Goal: Information Seeking & Learning: Check status

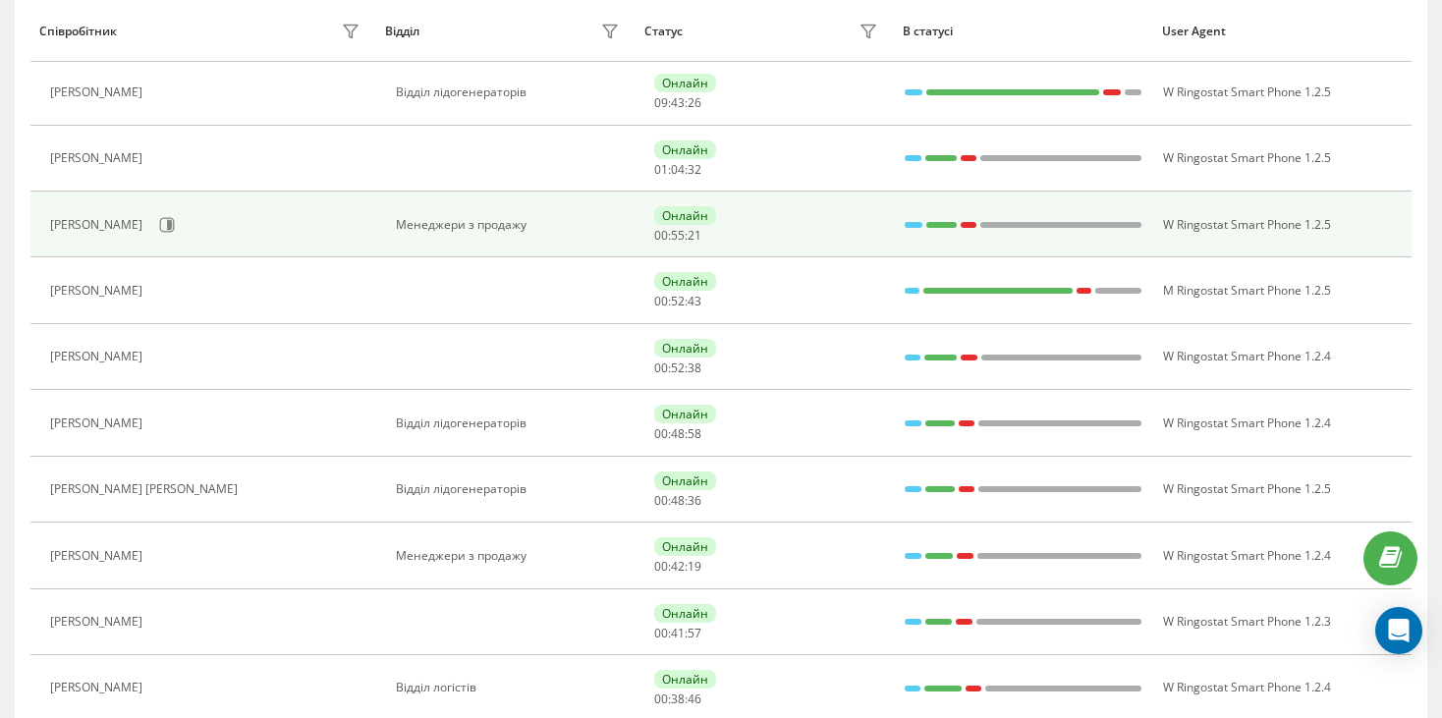
scroll to position [786, 0]
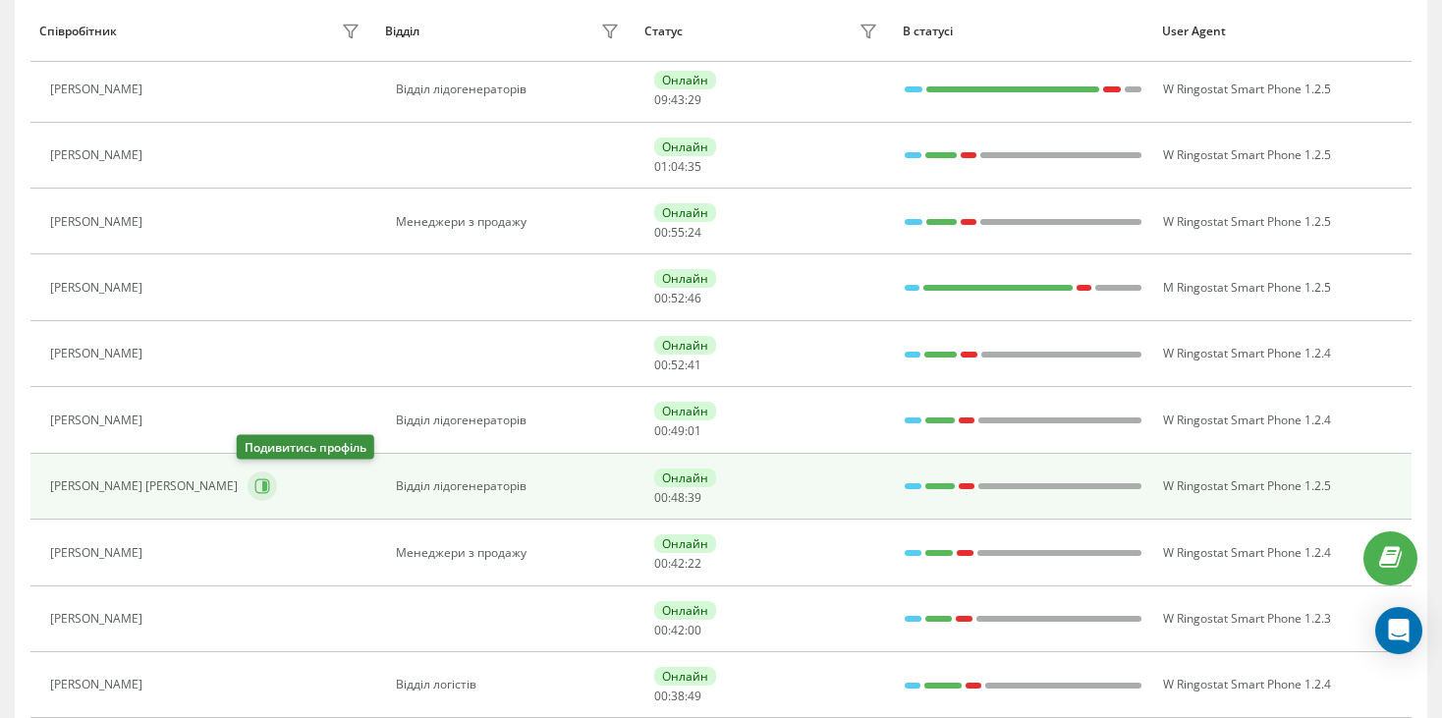
click at [254, 487] on icon at bounding box center [262, 486] width 16 height 16
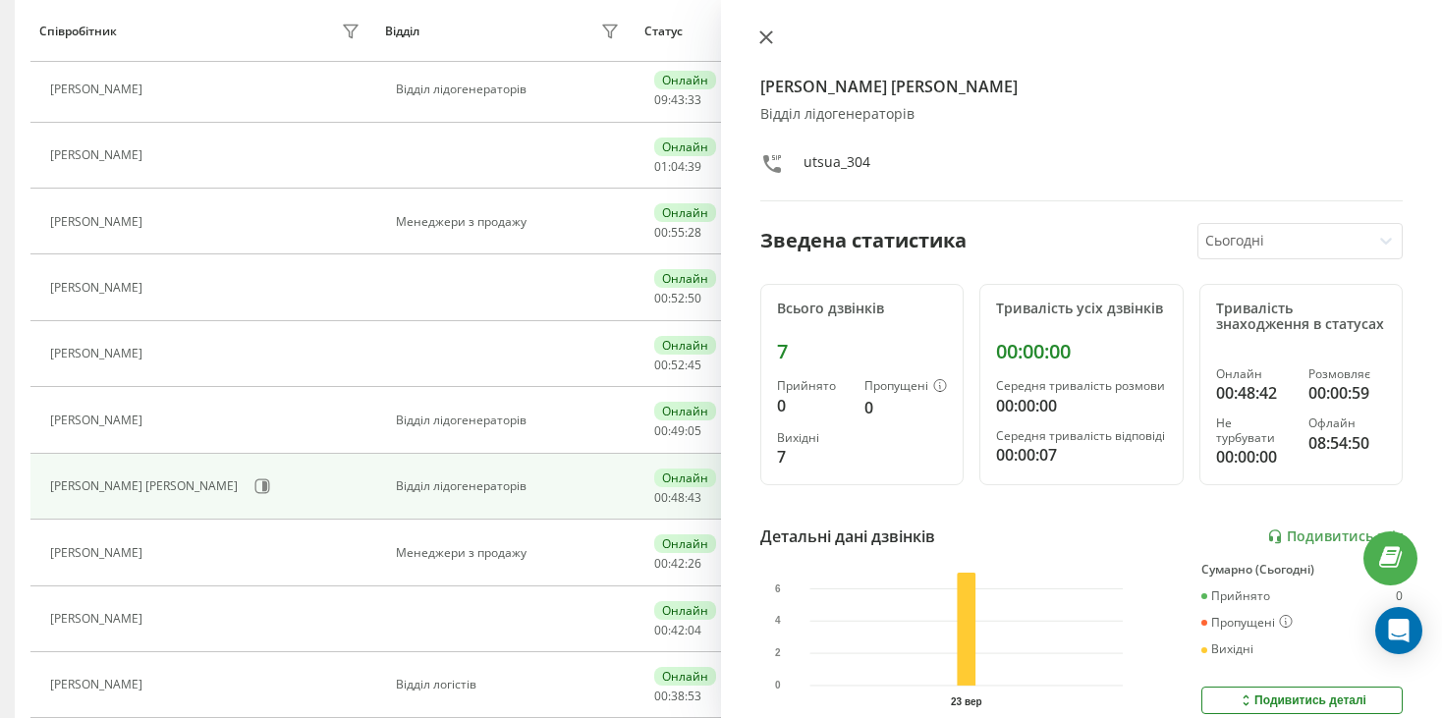
scroll to position [719, 0]
click at [769, 39] on icon at bounding box center [766, 37] width 12 height 12
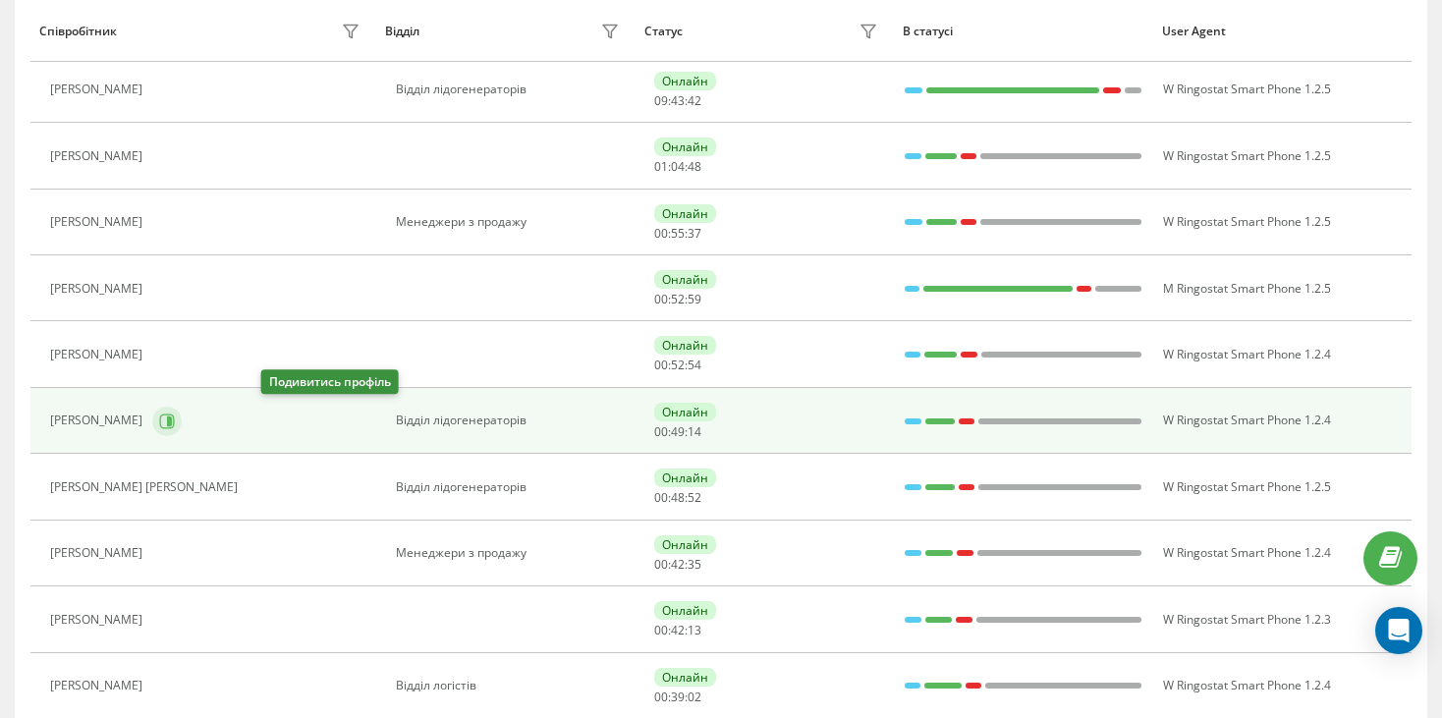
click at [175, 423] on icon at bounding box center [167, 420] width 15 height 15
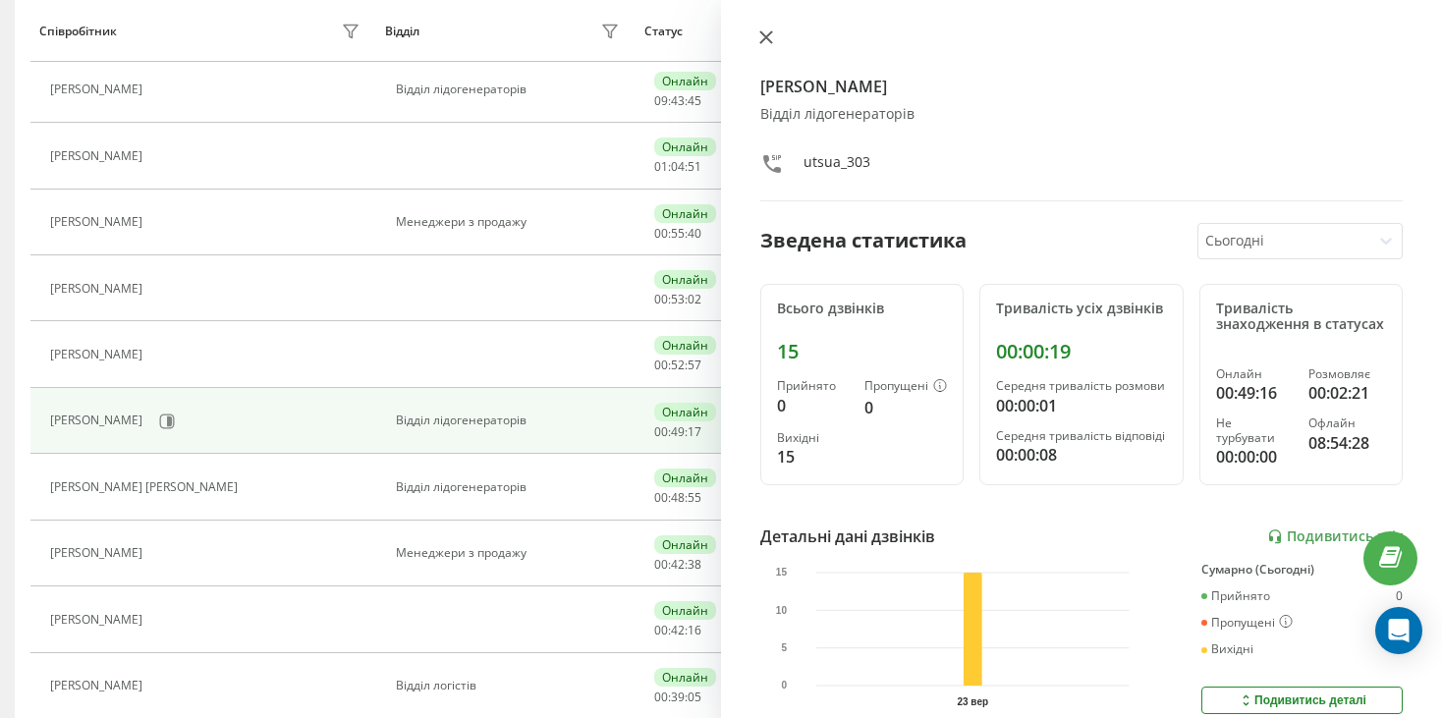
click at [757, 41] on button at bounding box center [766, 38] width 26 height 19
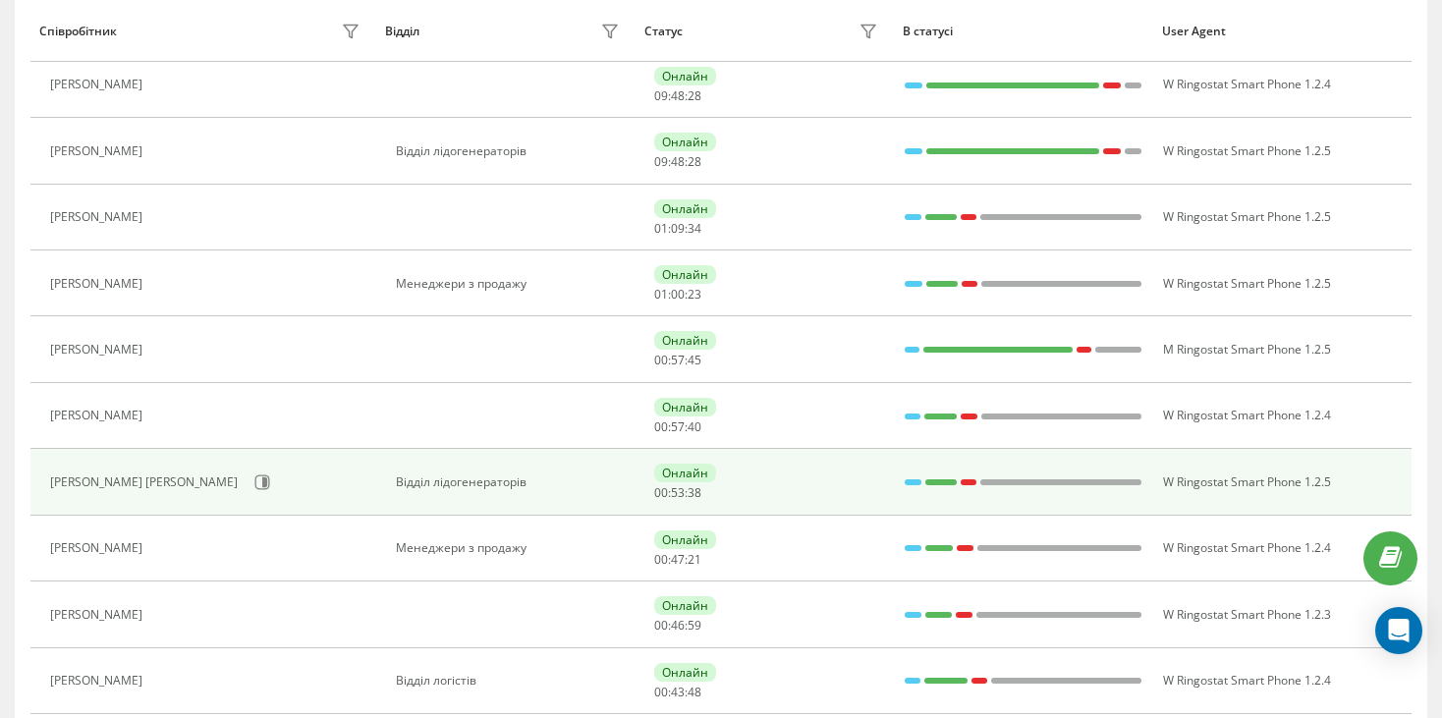
scroll to position [786, 0]
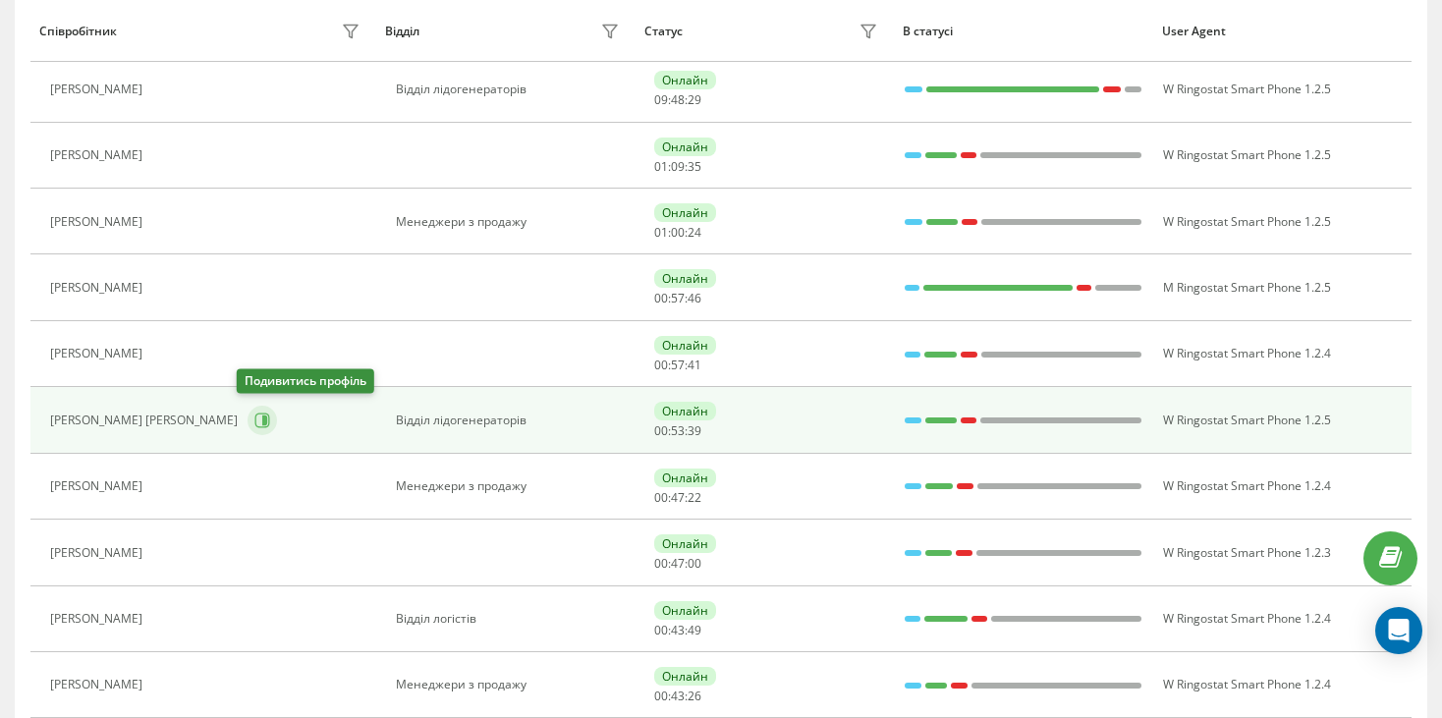
click at [257, 412] on icon at bounding box center [262, 419] width 15 height 15
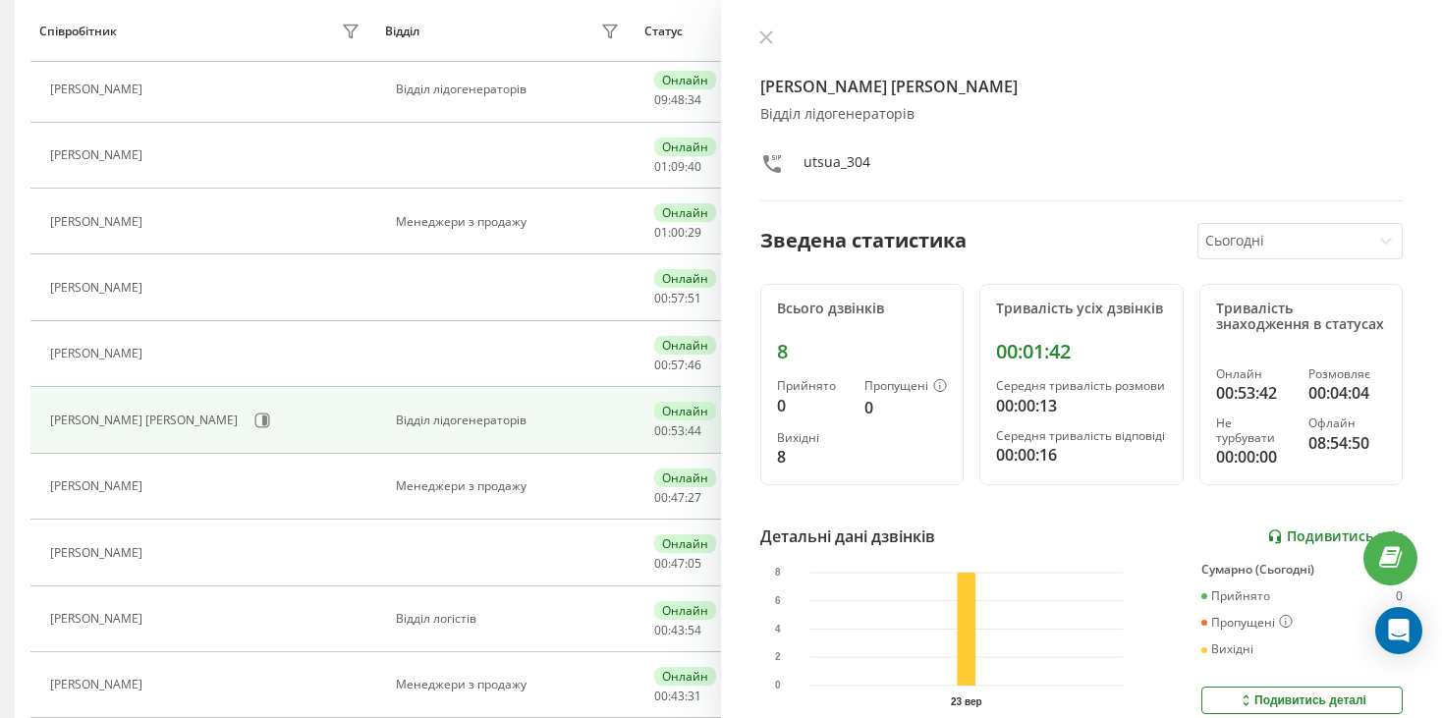
click at [1288, 545] on link "Подивитись звіт" at bounding box center [1335, 536] width 136 height 17
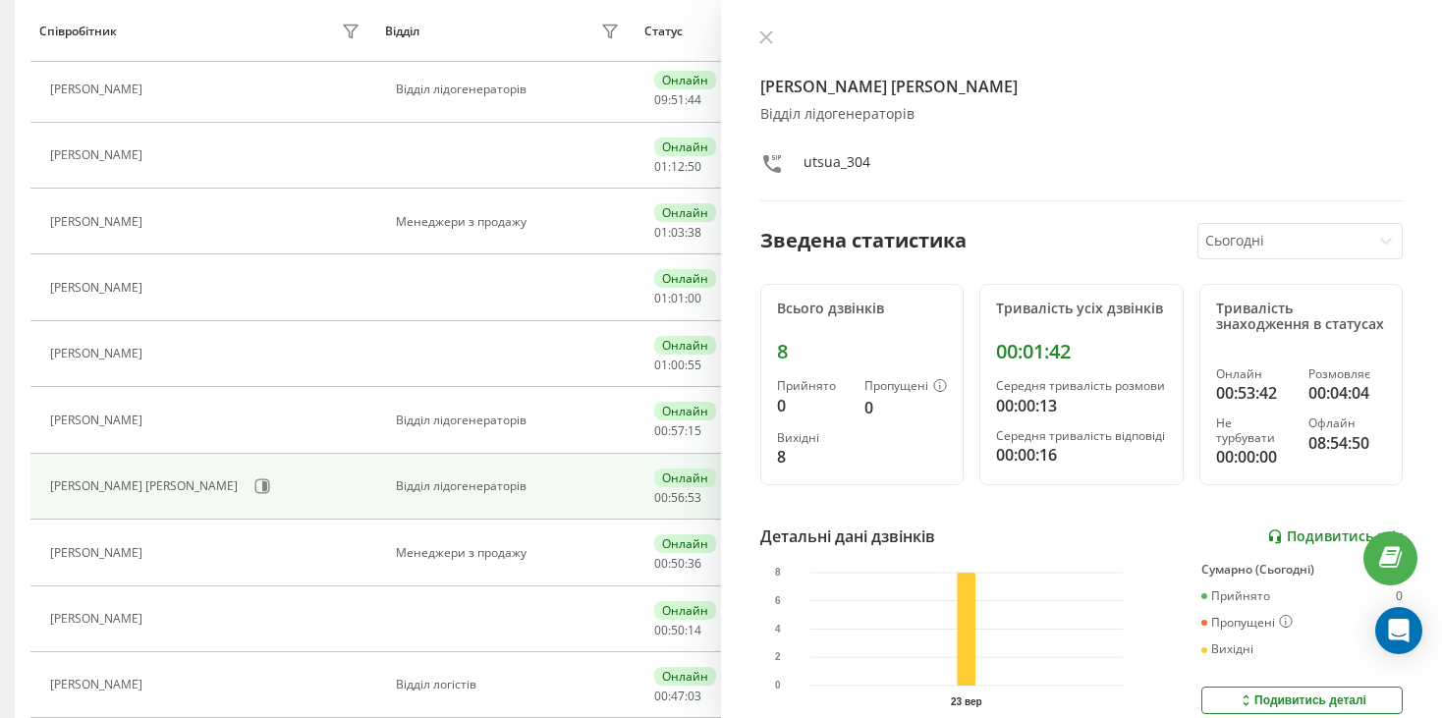
scroll to position [191, 0]
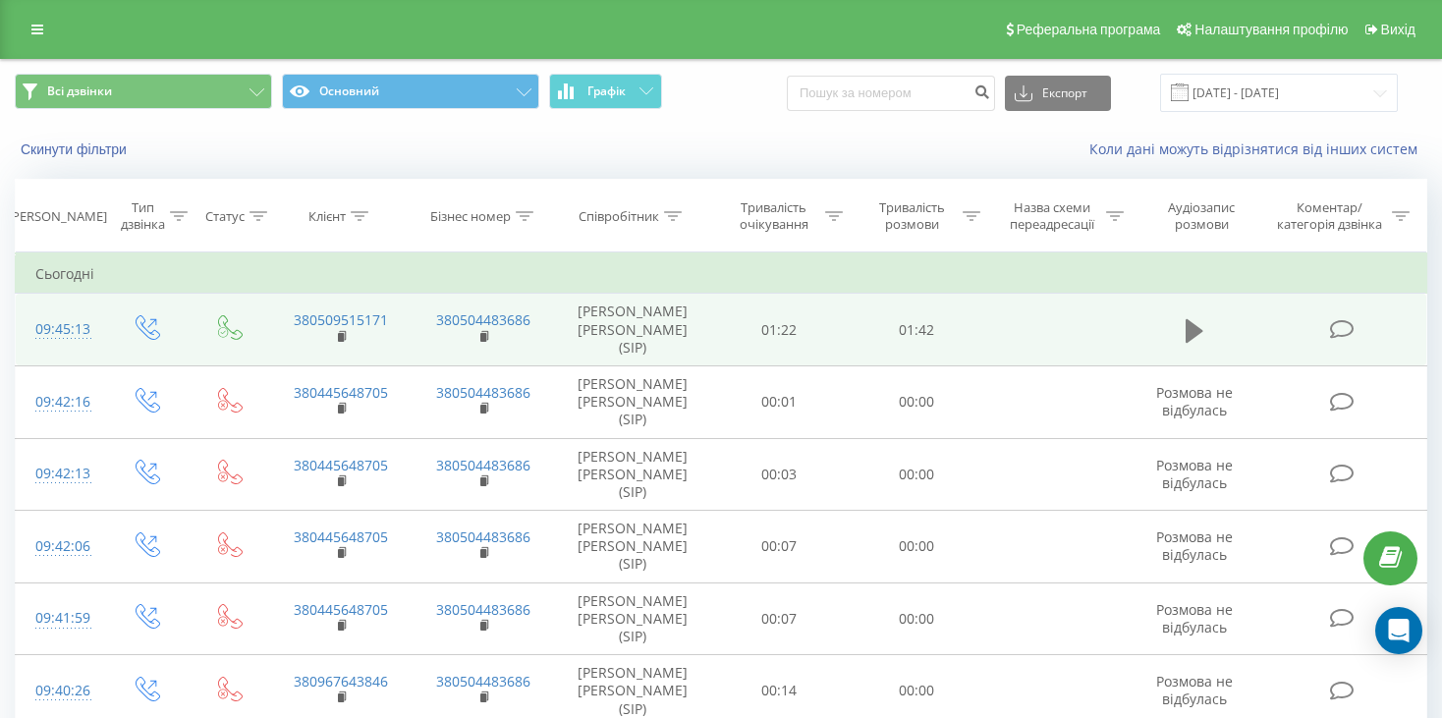
click at [1189, 336] on icon at bounding box center [1194, 330] width 18 height 24
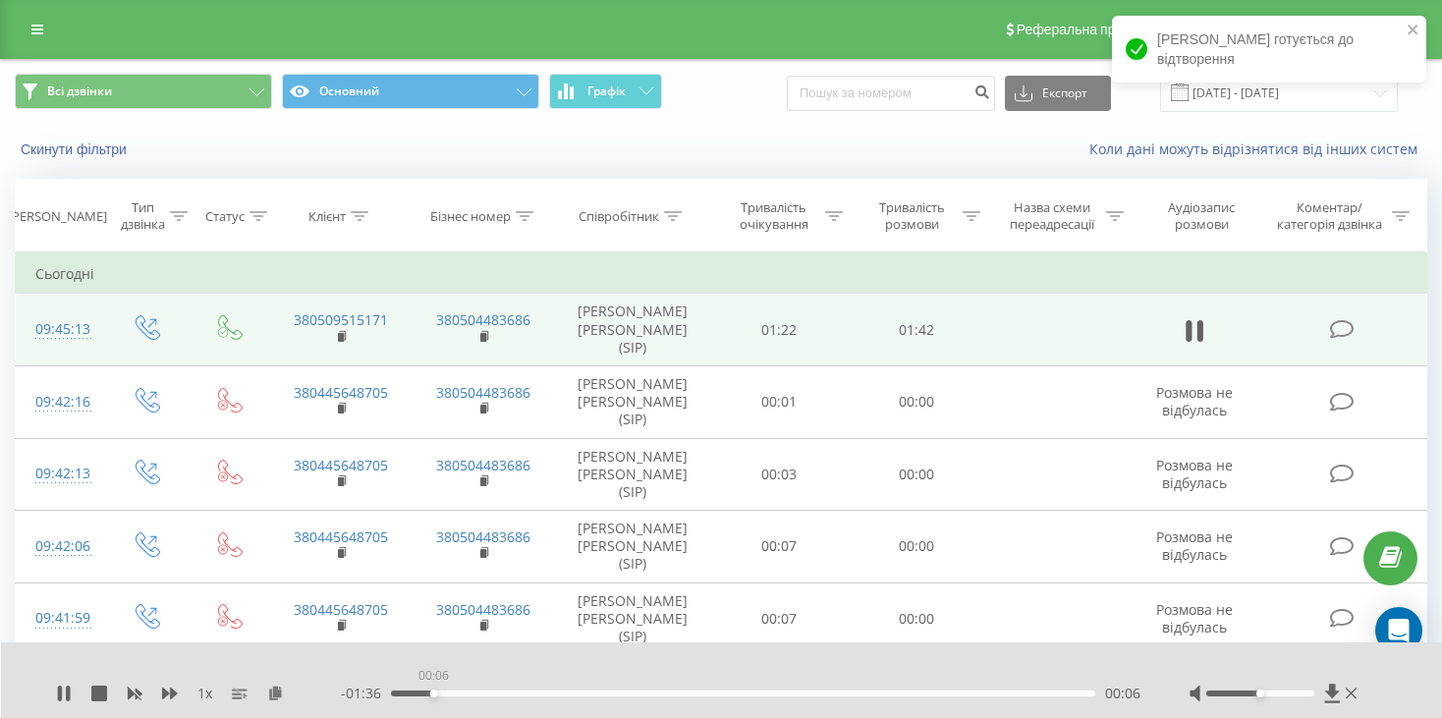
drag, startPoint x: 392, startPoint y: 695, endPoint x: 438, endPoint y: 695, distance: 46.2
click at [438, 695] on div "00:06" at bounding box center [434, 693] width 8 height 8
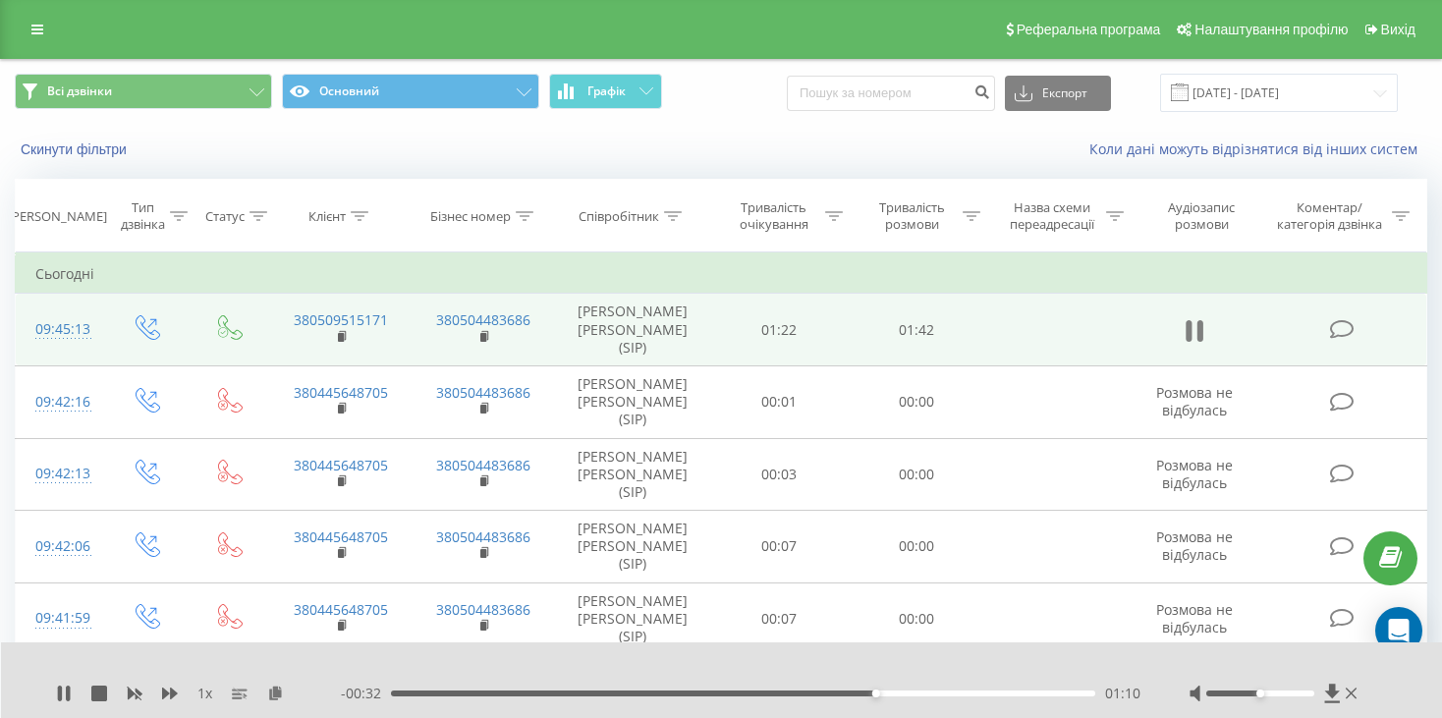
click at [1196, 334] on icon at bounding box center [1194, 330] width 18 height 27
click at [868, 691] on div "01:10" at bounding box center [743, 693] width 704 height 6
click at [863, 693] on div "01:08" at bounding box center [743, 693] width 704 height 6
click at [1185, 338] on icon at bounding box center [1194, 330] width 18 height 27
click at [1183, 338] on button at bounding box center [1193, 330] width 29 height 29
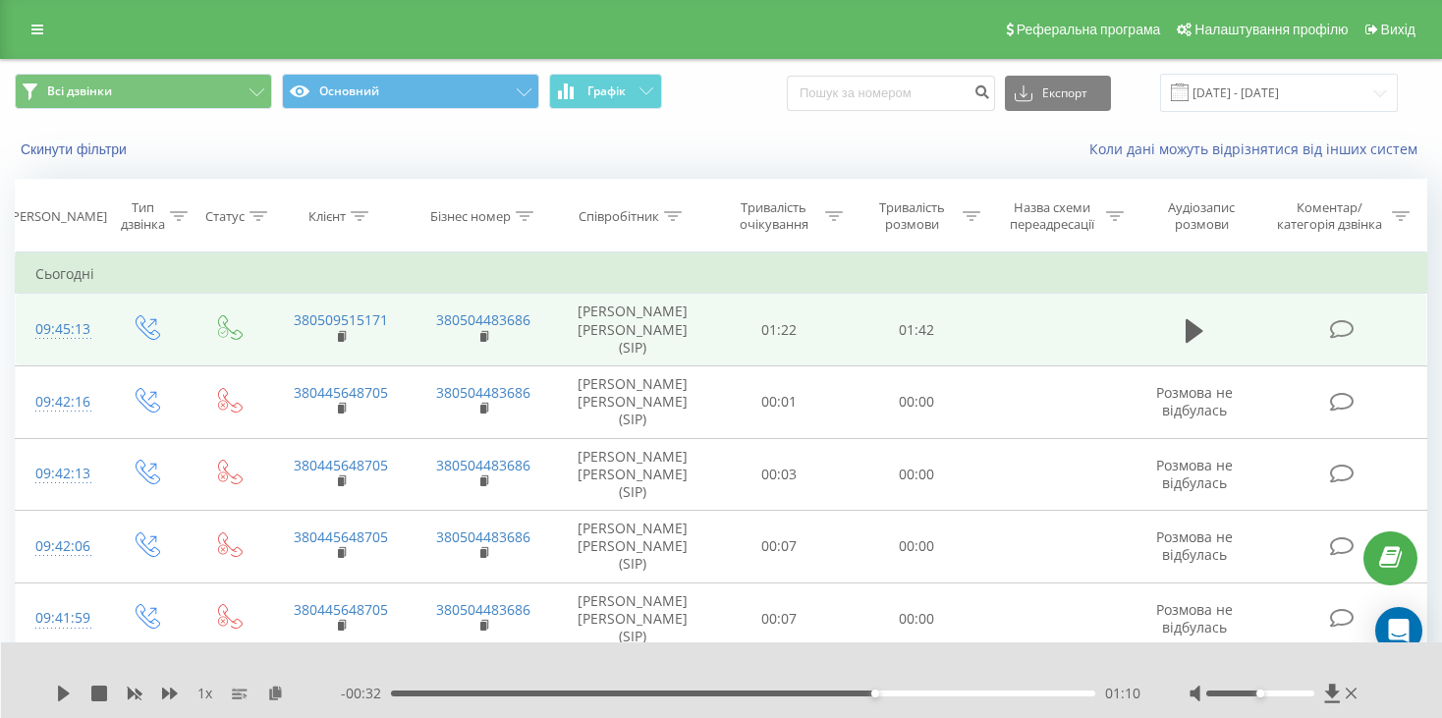
click at [862, 697] on div "- 00:32 01:10 01:10" at bounding box center [740, 693] width 799 height 20
click at [862, 693] on div "01:10" at bounding box center [743, 693] width 704 height 6
click at [1191, 334] on icon at bounding box center [1194, 330] width 18 height 24
click at [1200, 332] on icon at bounding box center [1200, 331] width 6 height 22
click at [867, 689] on div "- 00:32 01:10 01:10" at bounding box center [740, 693] width 799 height 20
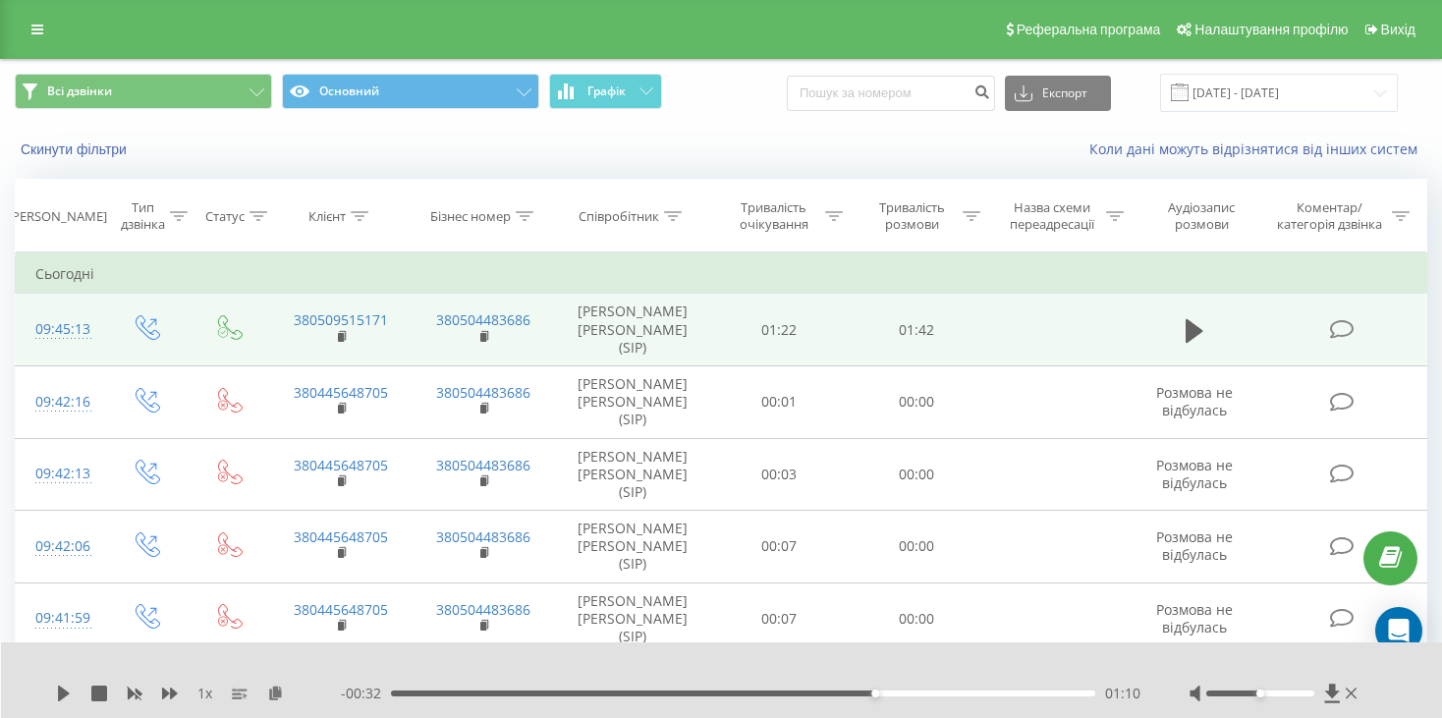
drag, startPoint x: 859, startPoint y: 698, endPoint x: 871, endPoint y: 686, distance: 16.7
click at [859, 695] on div "- 00:32 01:10 01:10" at bounding box center [740, 693] width 799 height 20
click at [863, 689] on div "- 00:32 01:10 01:10" at bounding box center [740, 693] width 799 height 20
click at [855, 693] on div "01:07" at bounding box center [743, 693] width 704 height 6
click at [61, 694] on icon at bounding box center [64, 693] width 12 height 16
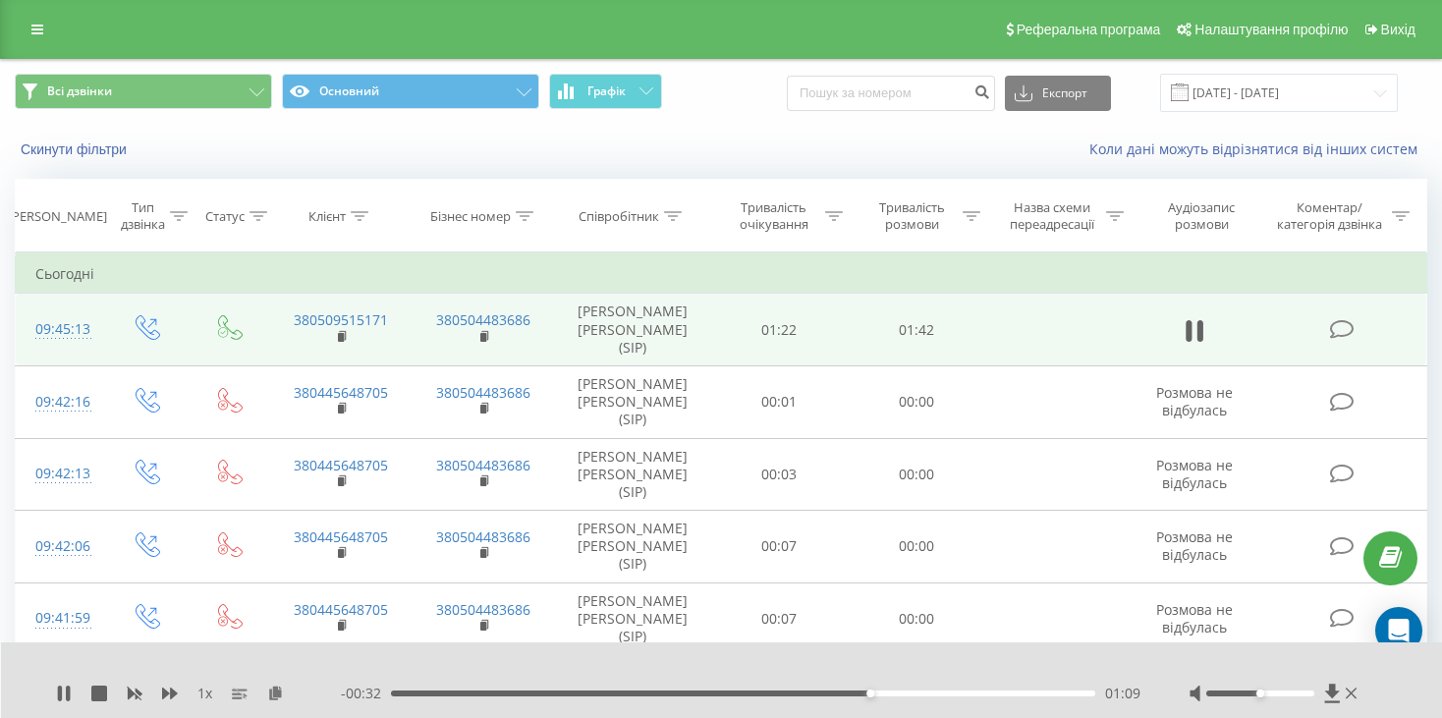
drag, startPoint x: 60, startPoint y: 696, endPoint x: 49, endPoint y: 698, distance: 11.0
click at [58, 696] on icon at bounding box center [60, 693] width 4 height 16
click at [863, 694] on div "01:09" at bounding box center [743, 693] width 704 height 6
click at [55, 694] on div "1 x - 00:33 01:08 01:08" at bounding box center [722, 680] width 1442 height 76
click at [58, 697] on icon at bounding box center [64, 693] width 16 height 16
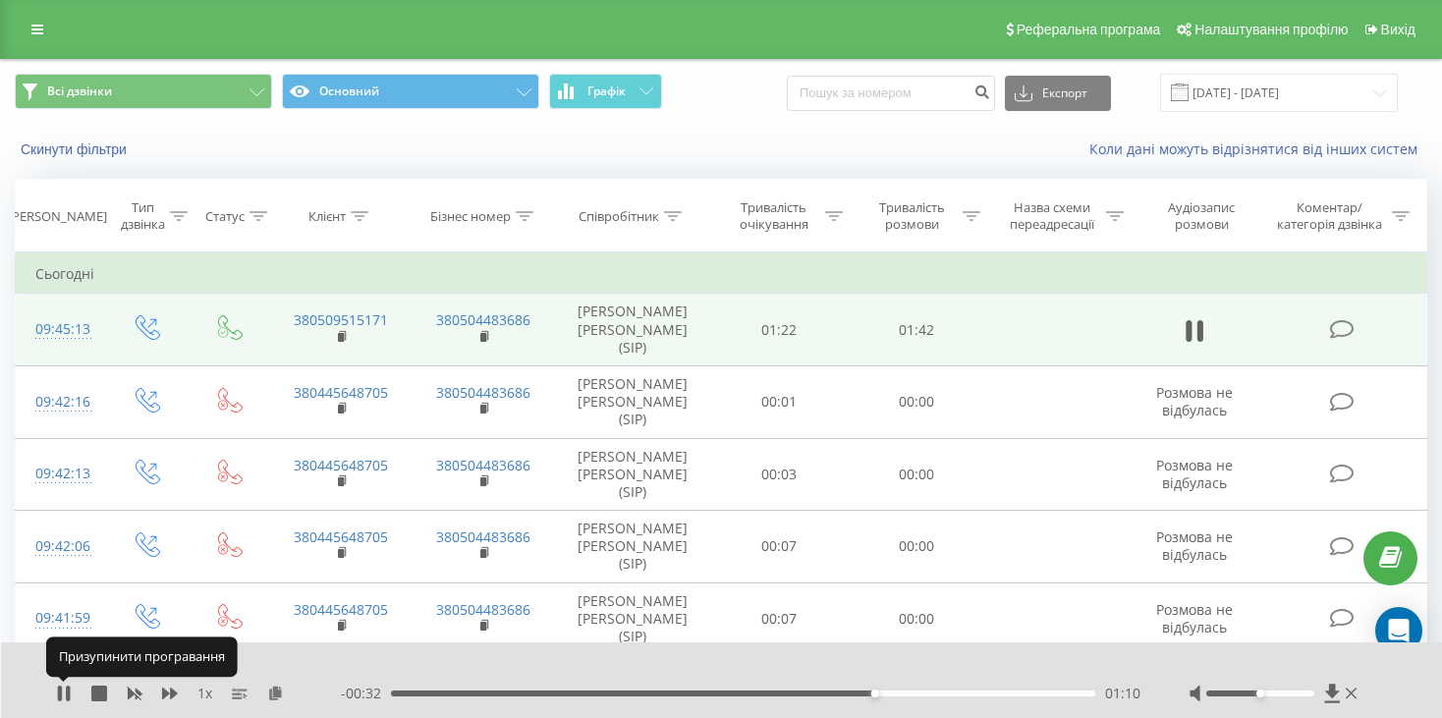
click at [58, 697] on icon at bounding box center [60, 693] width 4 height 16
click at [697, 685] on div "- 00:31 01:10 01:10" at bounding box center [740, 693] width 799 height 20
click at [693, 687] on div "- 00:31 01:10 01:10" at bounding box center [740, 693] width 799 height 20
click at [692, 688] on div "- 00:31 01:10 01:10" at bounding box center [740, 693] width 799 height 20
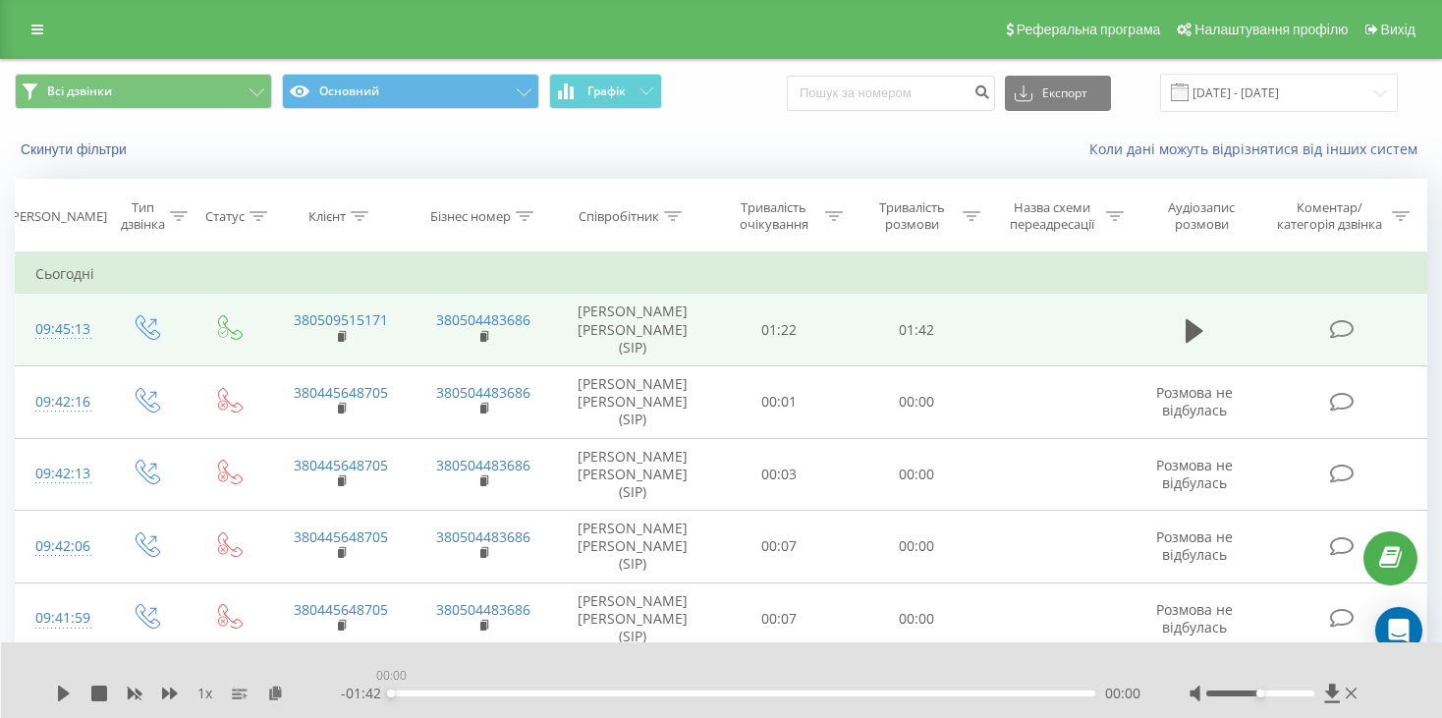
drag, startPoint x: 692, startPoint y: 694, endPoint x: 576, endPoint y: 695, distance: 115.9
click at [576, 695] on div "00:00" at bounding box center [743, 693] width 704 height 6
click at [62, 696] on icon at bounding box center [64, 693] width 12 height 16
click at [60, 693] on icon at bounding box center [60, 693] width 4 height 16
click at [61, 686] on icon at bounding box center [64, 693] width 16 height 16
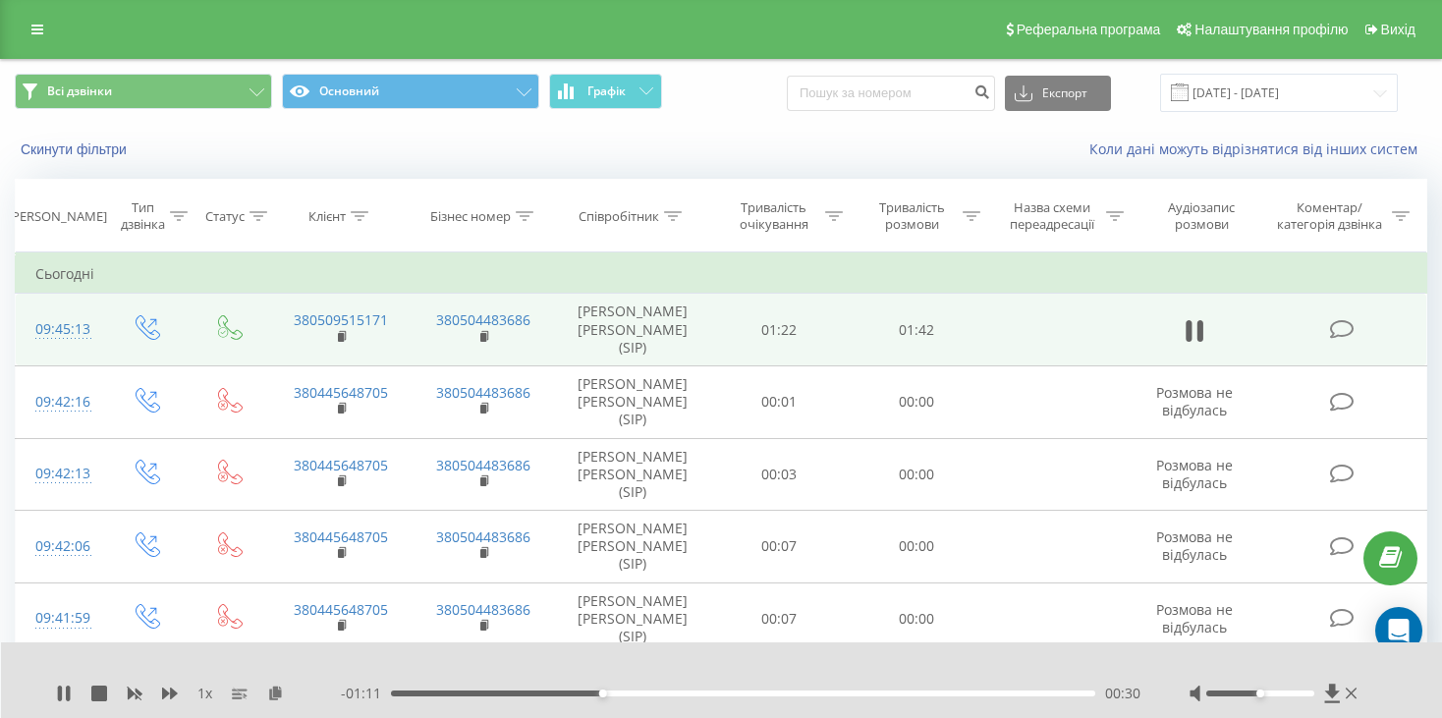
click at [501, 695] on div "00:30" at bounding box center [743, 693] width 704 height 6
click at [69, 705] on div "1 x - 01:23 00:19 00:19" at bounding box center [722, 680] width 1442 height 76
click at [57, 693] on icon at bounding box center [64, 693] width 16 height 16
click at [514, 694] on div "00:17" at bounding box center [743, 693] width 704 height 6
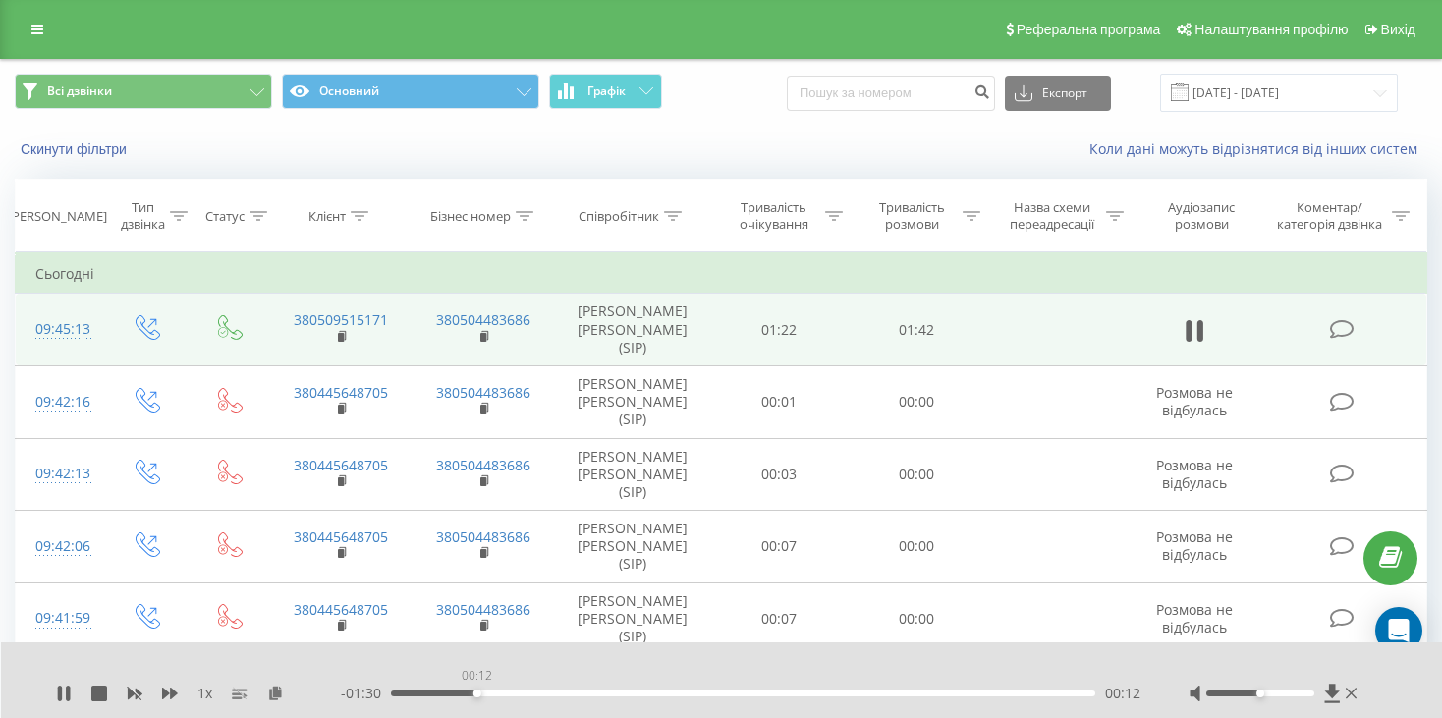
click at [476, 693] on div "00:12" at bounding box center [743, 693] width 704 height 6
click at [532, 692] on div "00:17" at bounding box center [743, 693] width 704 height 6
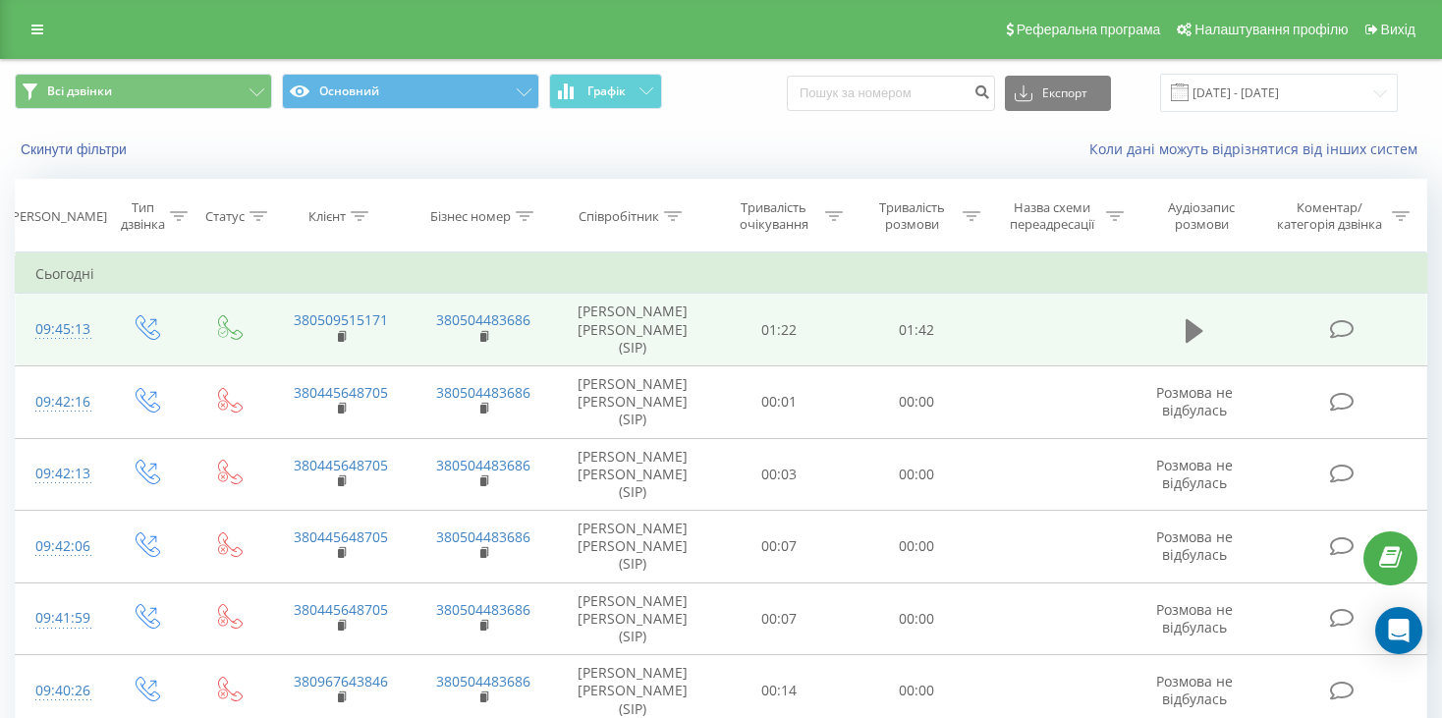
click at [1200, 327] on icon at bounding box center [1194, 330] width 18 height 24
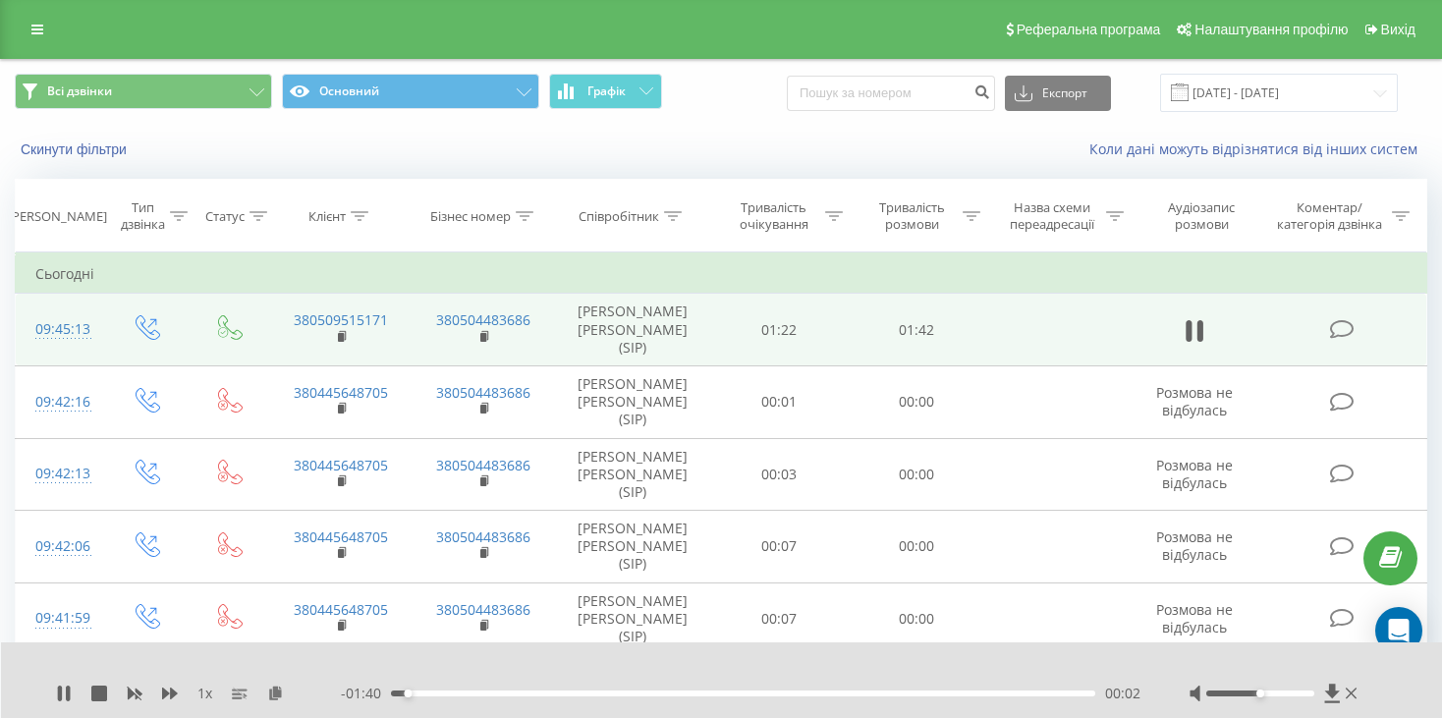
click at [429, 694] on div "00:02" at bounding box center [743, 693] width 704 height 6
click at [459, 691] on div "00:09" at bounding box center [743, 693] width 704 height 6
click at [483, 694] on div "00:13" at bounding box center [743, 693] width 704 height 6
click at [494, 691] on div "00:15" at bounding box center [743, 693] width 704 height 6
click at [512, 691] on div "00:17" at bounding box center [743, 693] width 704 height 6
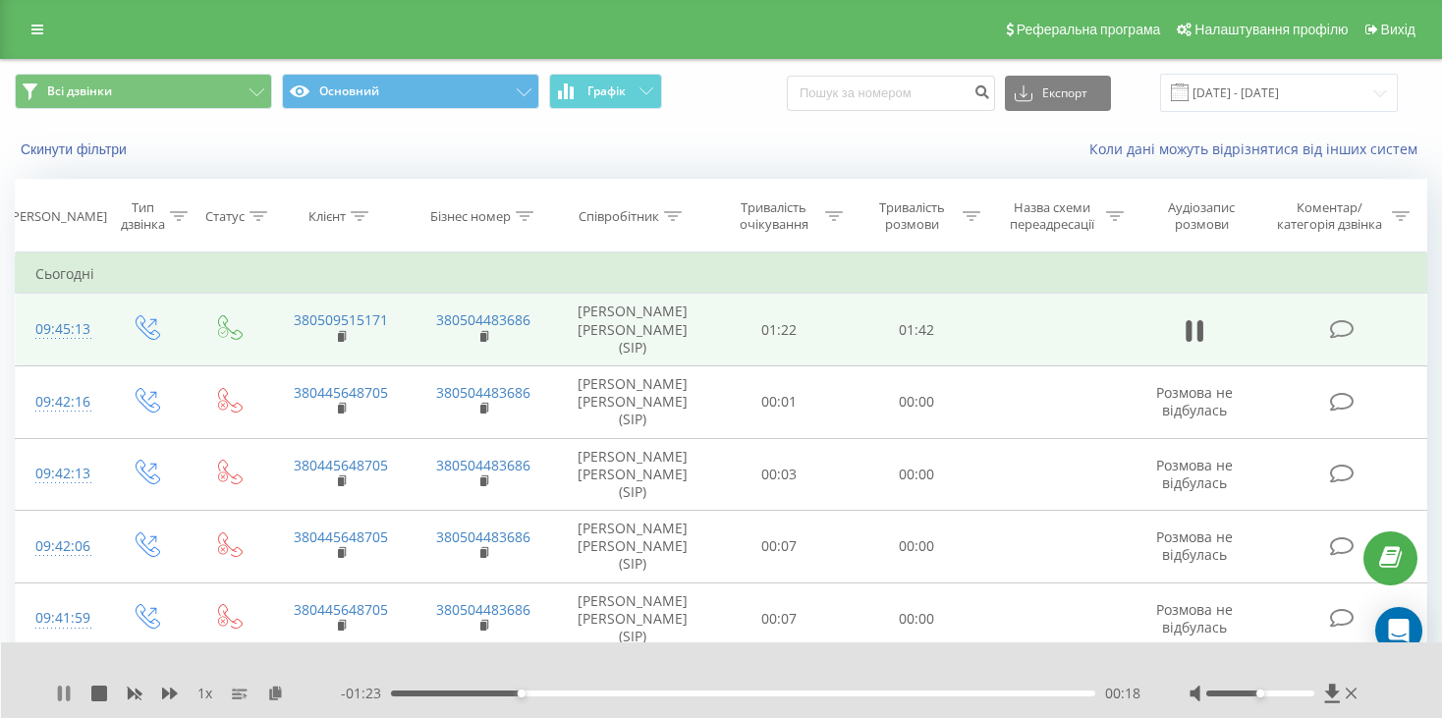
click at [62, 696] on icon at bounding box center [60, 693] width 4 height 16
drag, startPoint x: 1255, startPoint y: 693, endPoint x: 1344, endPoint y: 700, distance: 89.6
click at [1344, 700] on div at bounding box center [1275, 693] width 172 height 20
click at [56, 689] on div "1 x - 01:23 00:19 00:19" at bounding box center [722, 680] width 1442 height 76
click at [61, 691] on icon at bounding box center [64, 693] width 12 height 16
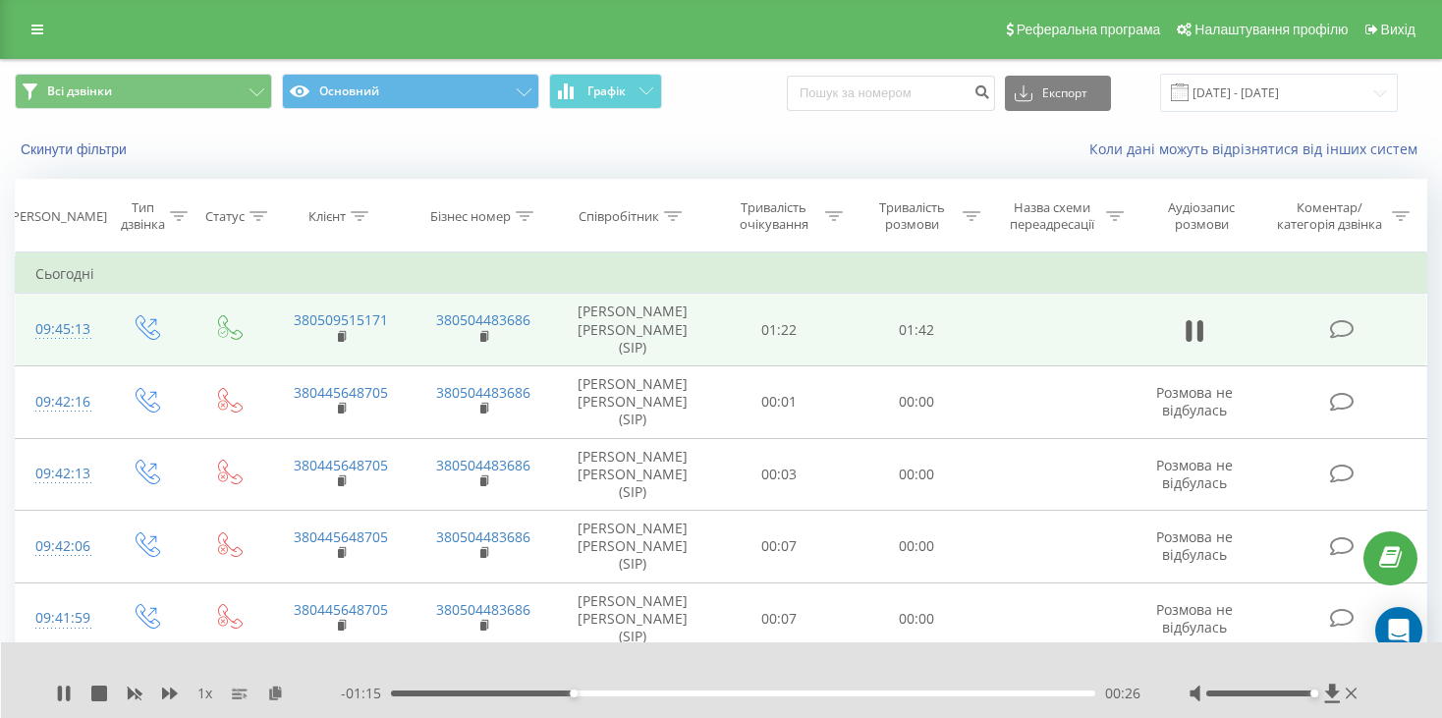
click at [78, 688] on div "1 x" at bounding box center [198, 693] width 285 height 20
click at [67, 694] on icon at bounding box center [68, 693] width 4 height 16
click at [569, 694] on div "00:27" at bounding box center [743, 693] width 704 height 6
click at [561, 696] on div "- 01:16 00:25 00:25" at bounding box center [740, 693] width 799 height 20
click at [556, 695] on div "00:24" at bounding box center [743, 693] width 704 height 6
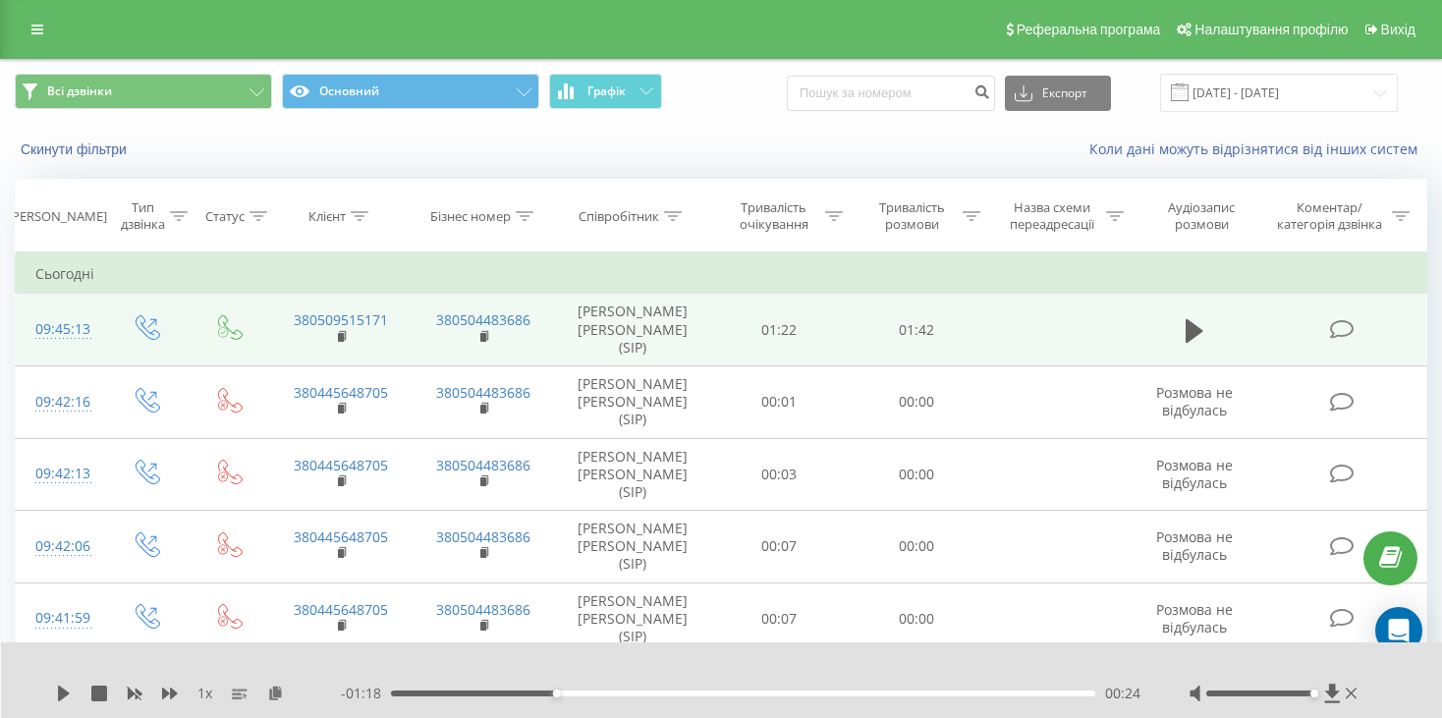
click at [545, 693] on div "00:24" at bounding box center [743, 693] width 704 height 6
click at [62, 689] on icon at bounding box center [64, 693] width 12 height 16
click at [58, 690] on icon at bounding box center [60, 693] width 4 height 16
click at [62, 694] on icon at bounding box center [64, 693] width 12 height 16
click at [56, 693] on icon at bounding box center [64, 693] width 16 height 16
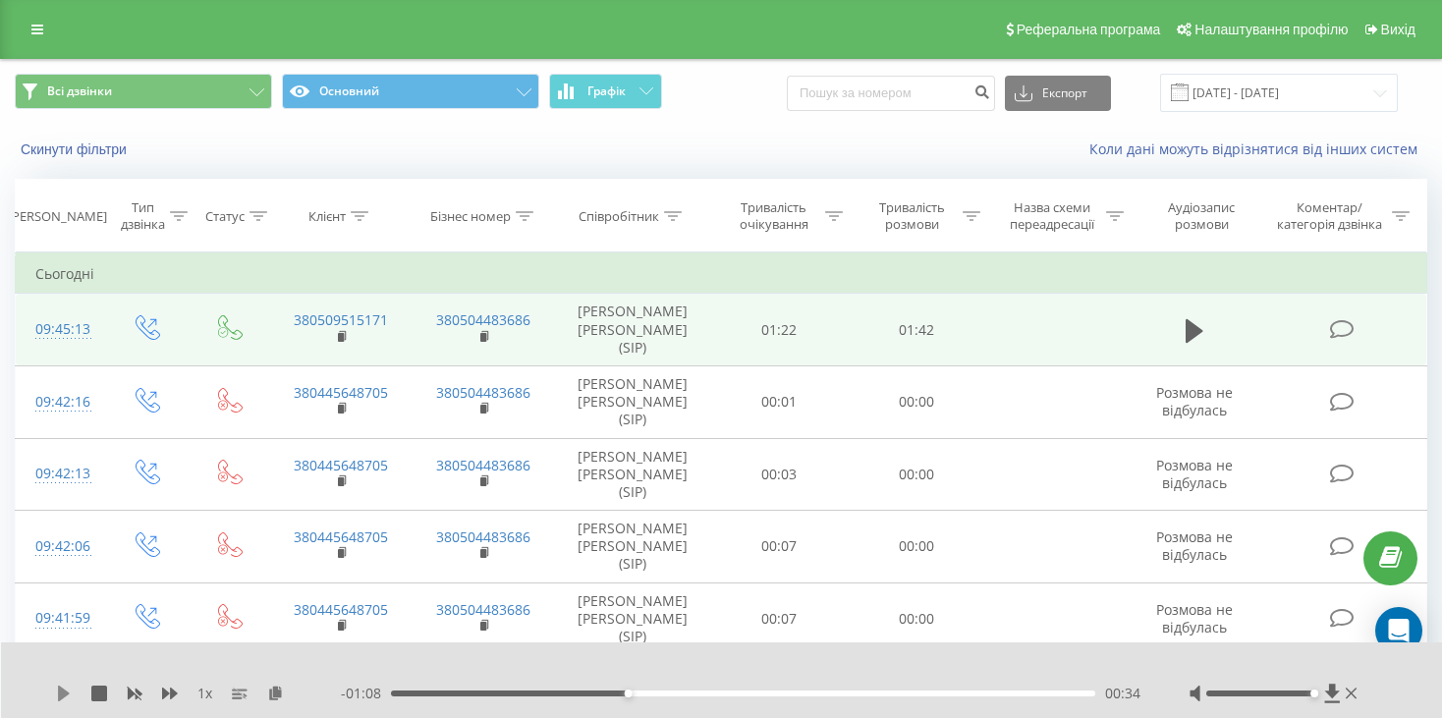
click at [58, 693] on icon at bounding box center [64, 693] width 16 height 16
click at [54, 698] on div "1 x - 00:31 01:11 01:11" at bounding box center [722, 680] width 1442 height 76
click at [65, 694] on icon at bounding box center [64, 693] width 16 height 16
click at [859, 692] on div "01:12" at bounding box center [743, 693] width 704 height 6
click at [58, 701] on button at bounding box center [64, 693] width 16 height 16
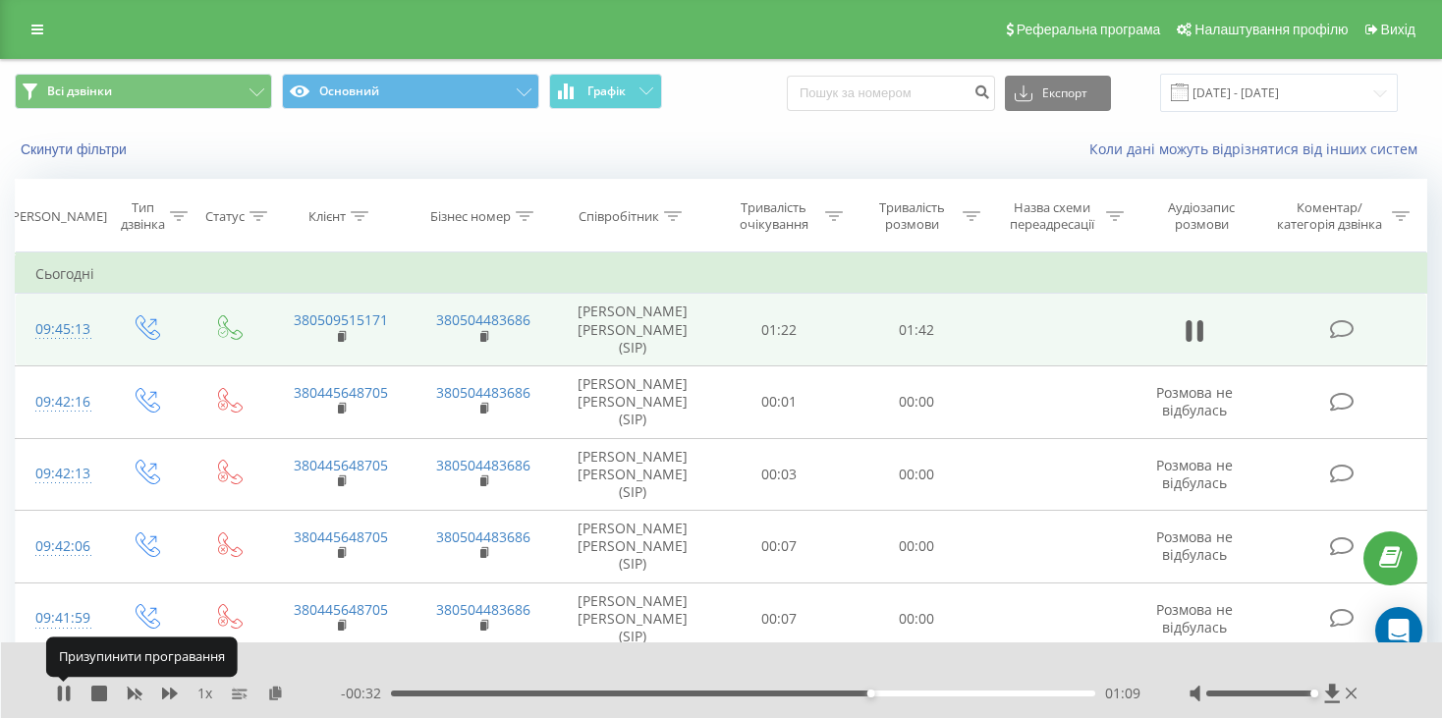
click at [58, 701] on button at bounding box center [64, 693] width 16 height 16
click at [841, 693] on div "01:10" at bounding box center [743, 693] width 704 height 6
click at [61, 686] on icon at bounding box center [64, 693] width 16 height 16
click at [59, 687] on icon at bounding box center [60, 693] width 4 height 16
click at [68, 695] on icon at bounding box center [64, 693] width 16 height 16
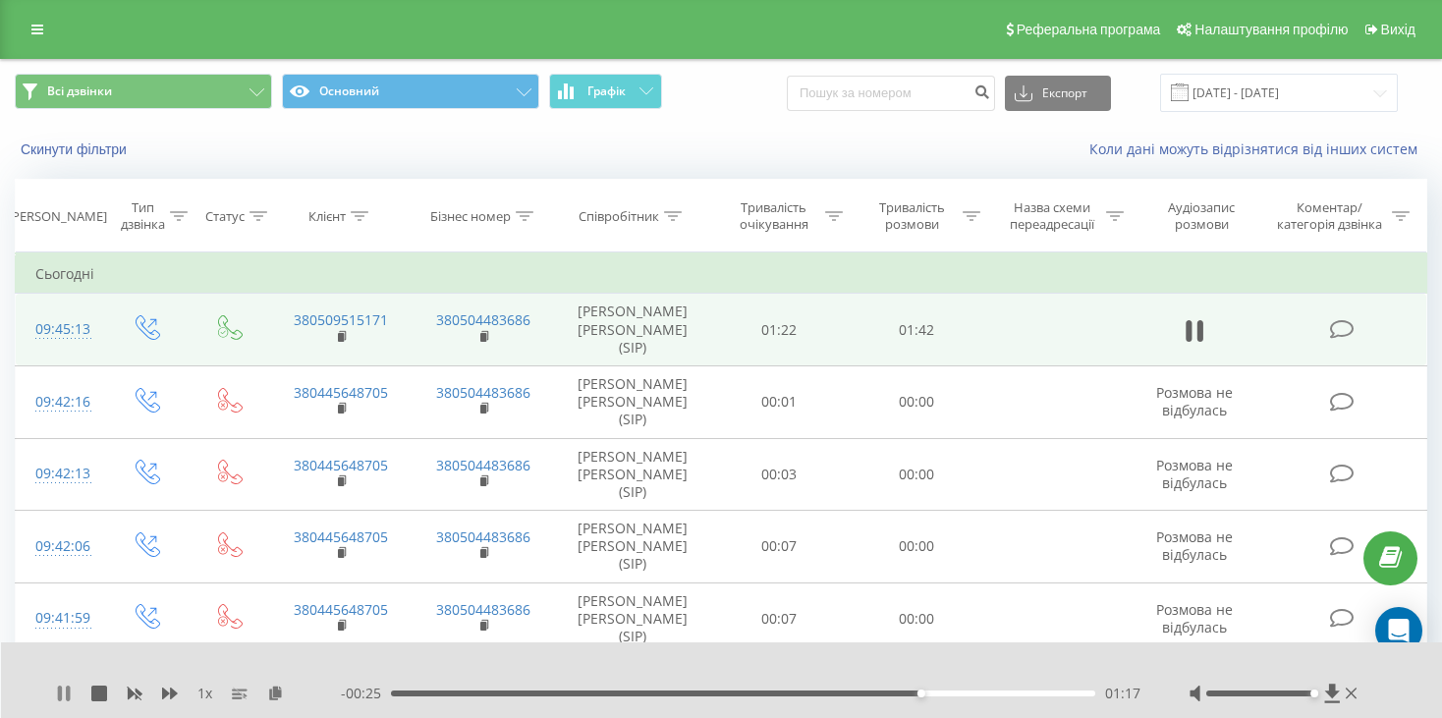
click at [71, 692] on icon at bounding box center [64, 693] width 16 height 16
click at [69, 686] on icon at bounding box center [64, 693] width 16 height 16
click at [63, 701] on button at bounding box center [64, 693] width 16 height 16
click at [482, 333] on rect at bounding box center [483, 337] width 6 height 9
click at [604, 327] on td "[PERSON_NAME] [PERSON_NAME] (SIP)" at bounding box center [632, 330] width 154 height 73
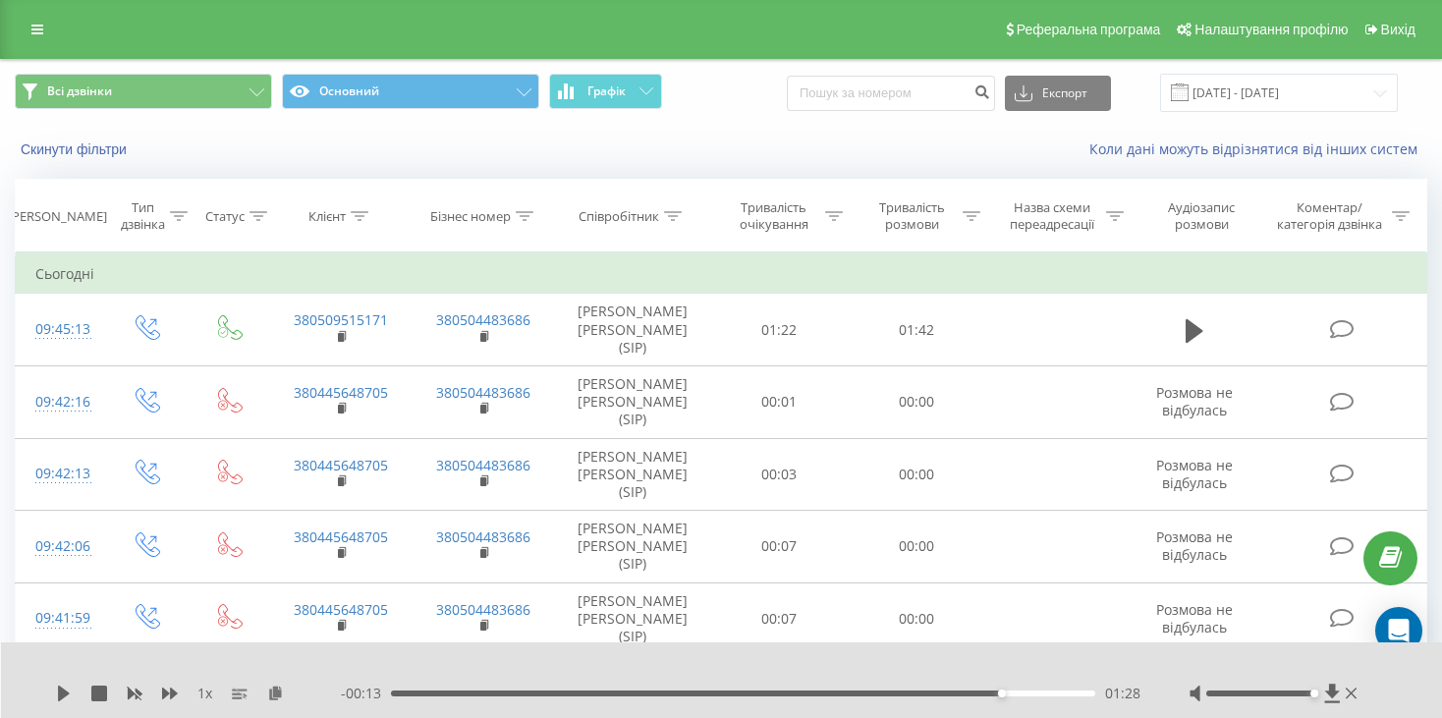
drag, startPoint x: 238, startPoint y: 145, endPoint x: 219, endPoint y: 112, distance: 38.2
click at [238, 145] on div "Скинути фільтри" at bounding box center [271, 149] width 540 height 20
click at [421, 165] on div "Скинути фільтри Коли дані можуть відрізнятися вiд інших систем" at bounding box center [721, 149] width 1440 height 47
